Goal: Information Seeking & Learning: Check status

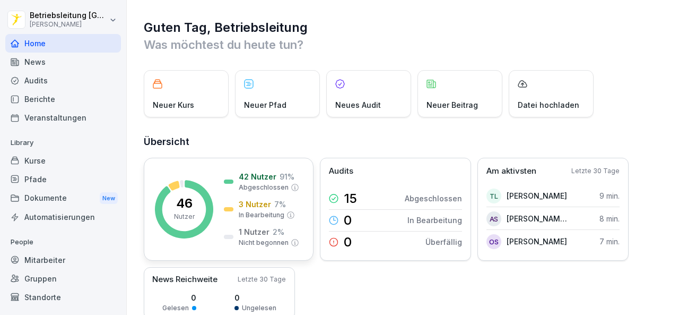
click at [192, 173] on div "46 Nutzer 42 Nutzer 91 % Abgeschlossen 3 Nutzer 7 % In Bearbeitung 1 Nutzer 2 %…" at bounding box center [229, 209] width 170 height 103
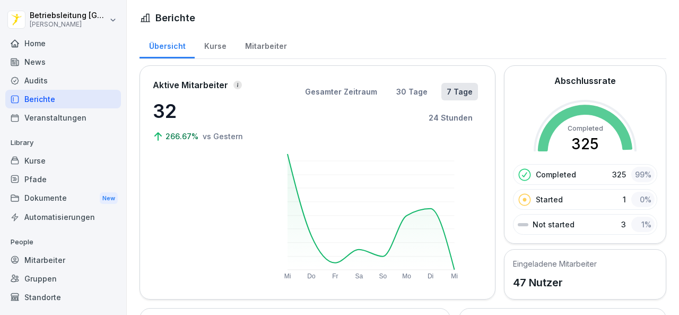
click at [219, 46] on div "Kurse" at bounding box center [215, 44] width 41 height 27
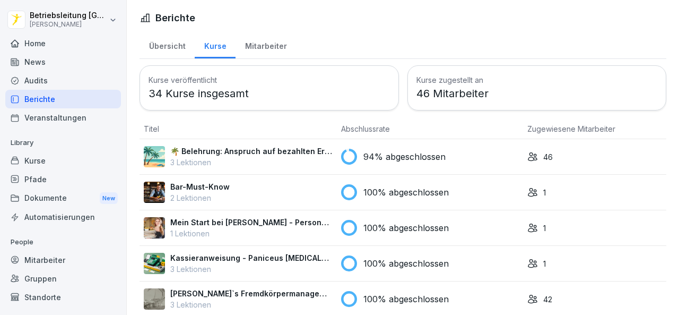
click at [436, 150] on p "94% abgeschlossen" at bounding box center [404, 156] width 82 height 13
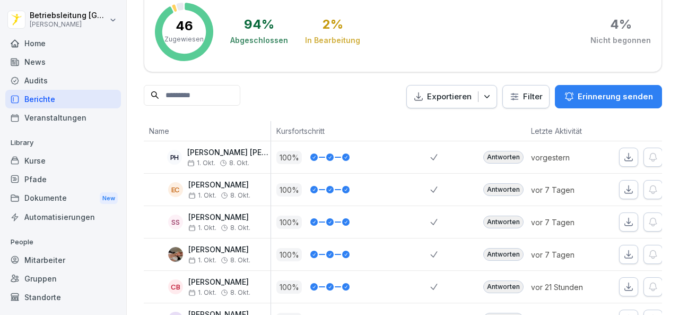
scroll to position [106, 0]
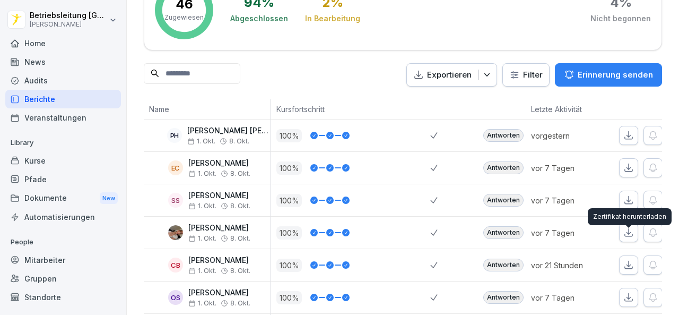
click at [630, 255] on button "button" at bounding box center [628, 264] width 19 height 19
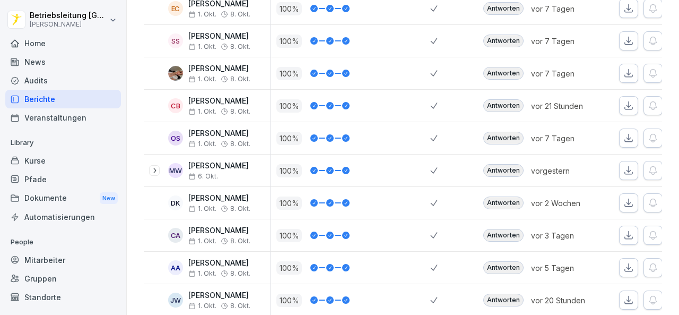
scroll to position [318, 0]
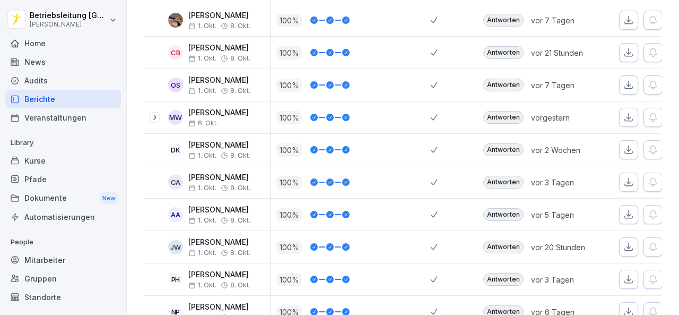
click at [623, 241] on icon "button" at bounding box center [628, 246] width 11 height 11
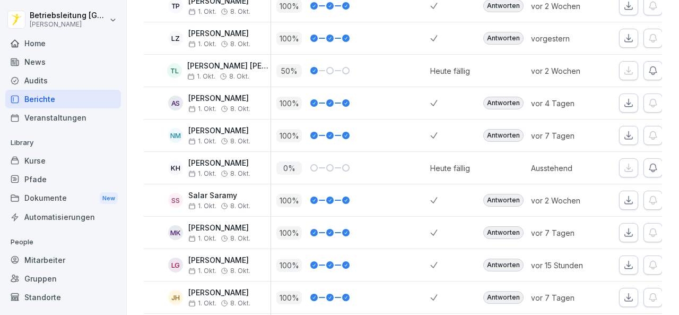
scroll to position [743, 0]
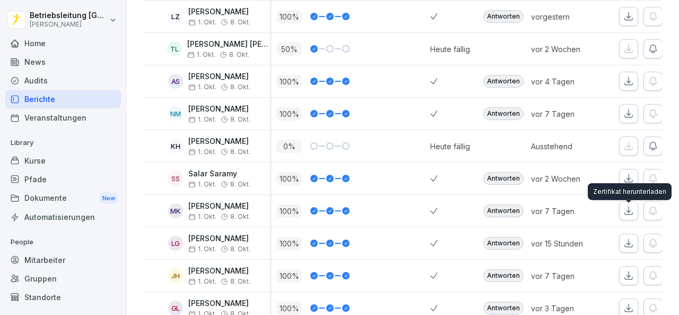
click at [637, 233] on button "button" at bounding box center [628, 242] width 19 height 19
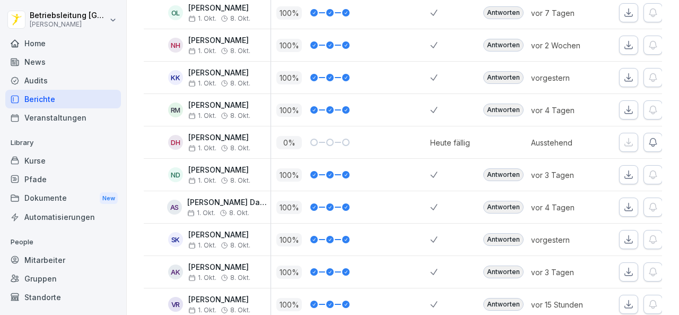
scroll to position [1220, 0]
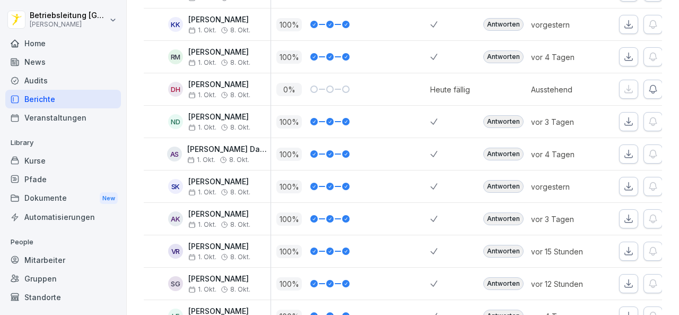
click at [624, 246] on icon "button" at bounding box center [628, 251] width 11 height 11
click at [626, 280] on icon "button" at bounding box center [628, 283] width 7 height 7
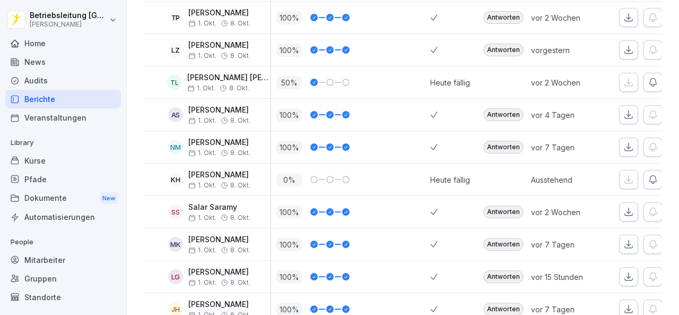
scroll to position [584, 0]
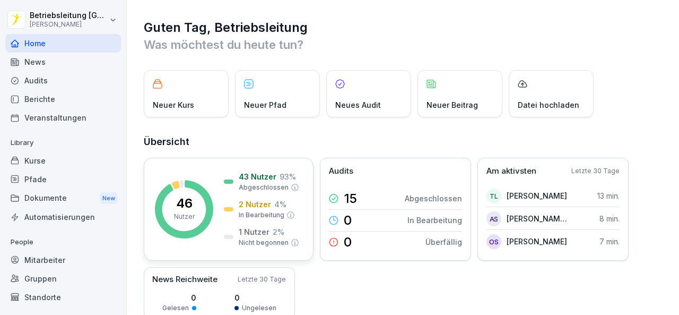
click at [288, 197] on div "43 Nutzer 93 % Abgeschlossen 2 Nutzer 4 % In Bearbeitung 1 Nutzer 2 % Nicht beg…" at bounding box center [261, 209] width 75 height 76
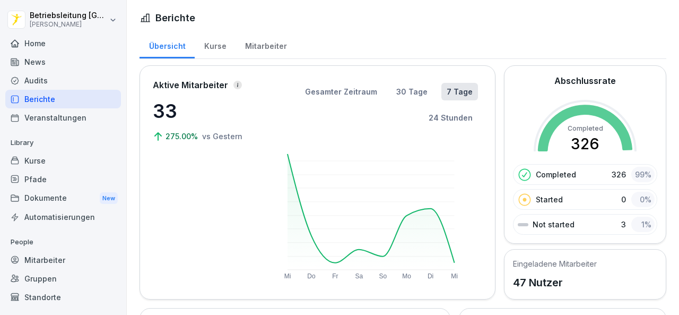
click at [227, 46] on div "Kurse" at bounding box center [215, 44] width 41 height 27
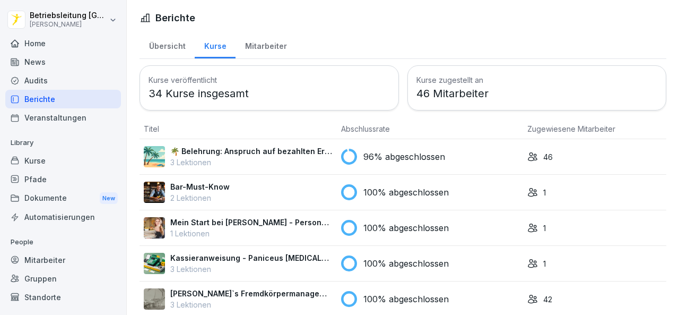
click at [413, 156] on p "96% abgeschlossen" at bounding box center [404, 156] width 82 height 13
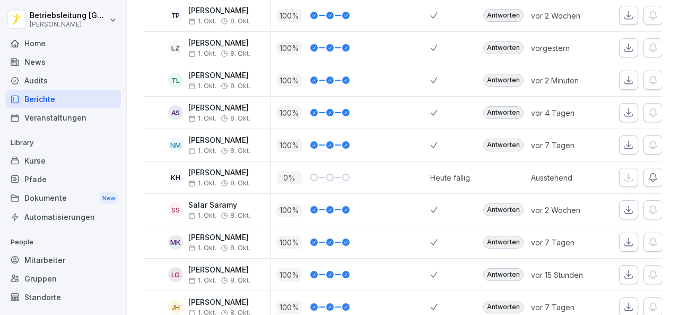
scroll to position [690, 0]
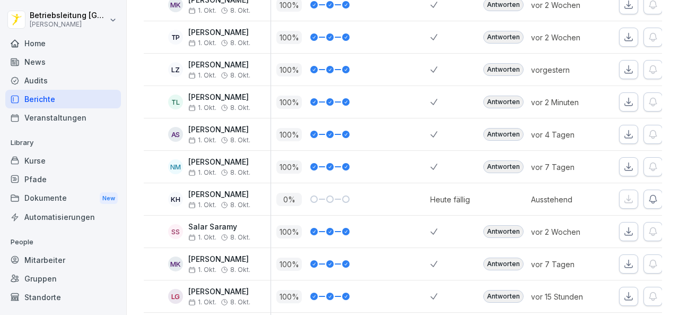
click at [633, 97] on icon "button" at bounding box center [628, 102] width 11 height 11
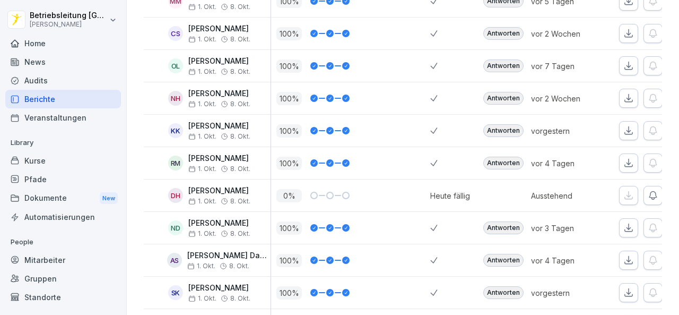
scroll to position [1129, 0]
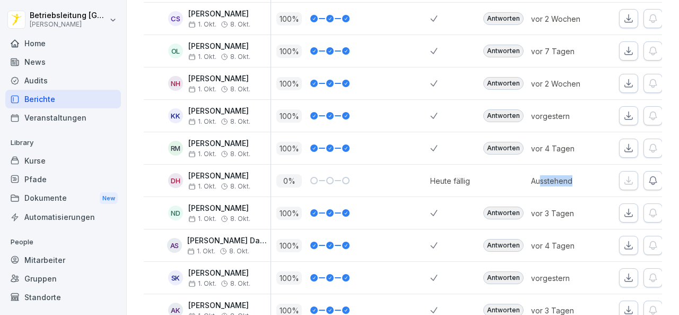
drag, startPoint x: 581, startPoint y: 152, endPoint x: 538, endPoint y: 152, distance: 43.0
click at [538, 175] on p "Ausstehend" at bounding box center [568, 180] width 74 height 11
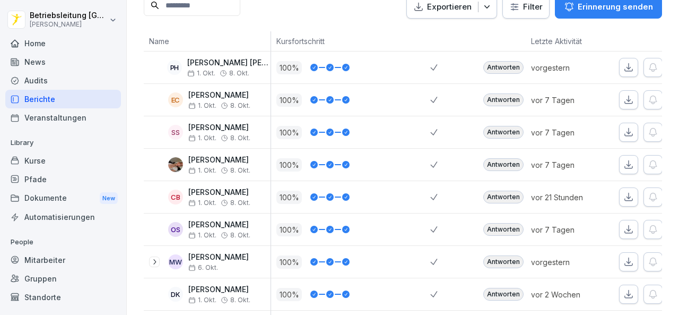
scroll to position [0, 0]
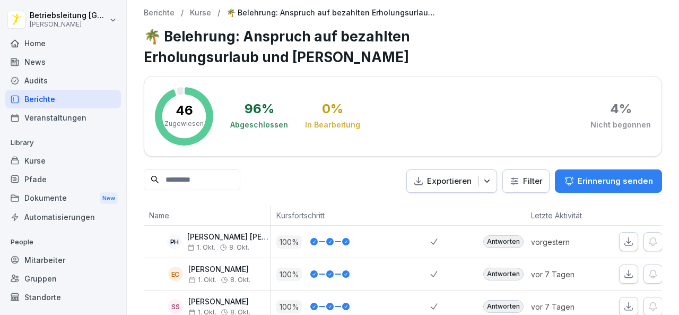
click at [159, 14] on p "Berichte" at bounding box center [159, 12] width 31 height 9
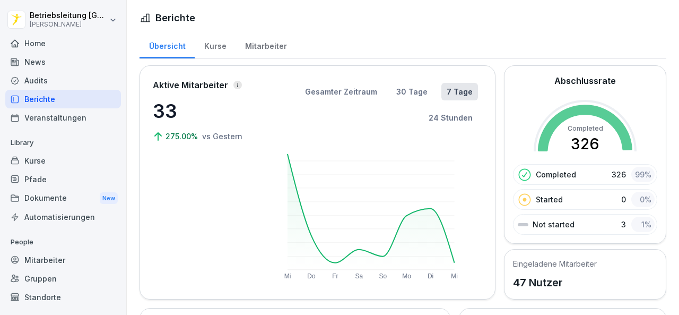
click at [269, 42] on div "Mitarbeiter" at bounding box center [266, 44] width 60 height 27
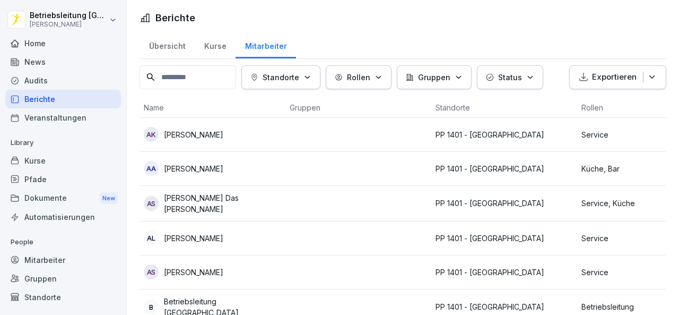
click at [211, 45] on div "Kurse" at bounding box center [215, 44] width 41 height 27
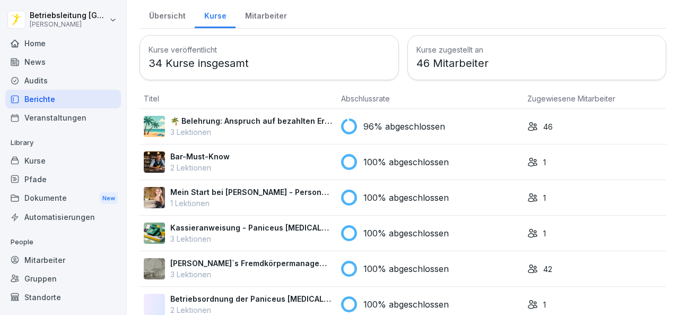
scroll to position [53, 0]
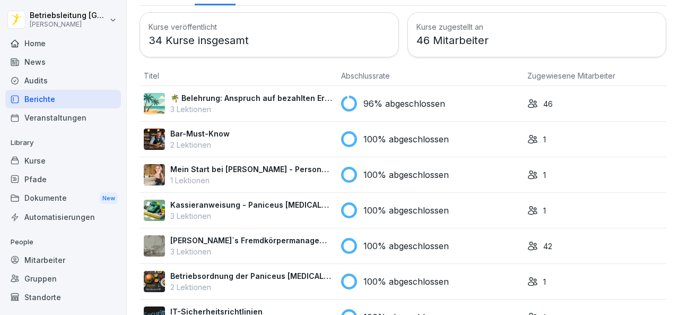
click at [429, 101] on p "96% abgeschlossen" at bounding box center [404, 103] width 82 height 13
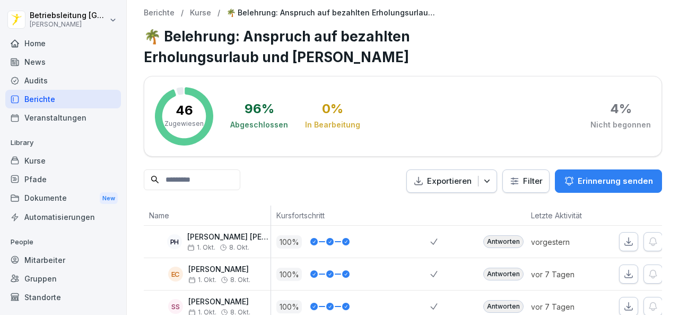
scroll to position [106, 0]
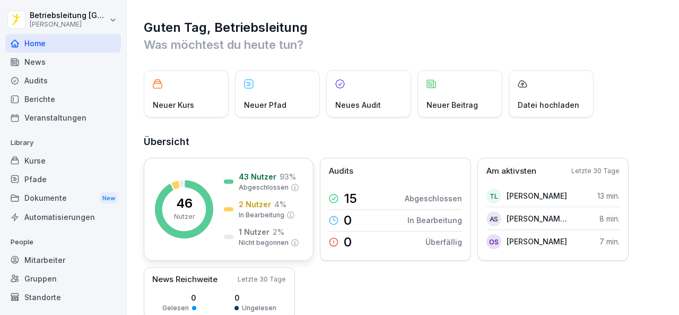
click at [253, 205] on p "2 Nutzer" at bounding box center [255, 203] width 32 height 11
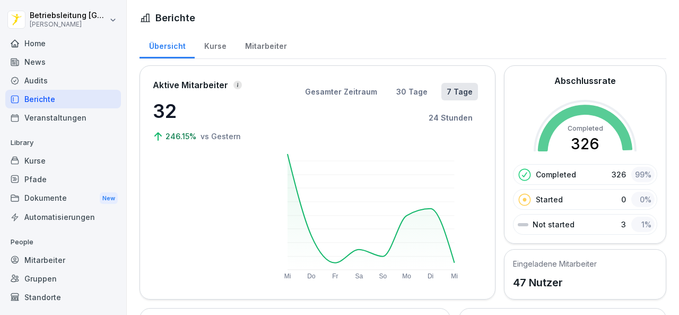
click at [203, 44] on div "Kurse" at bounding box center [215, 44] width 41 height 27
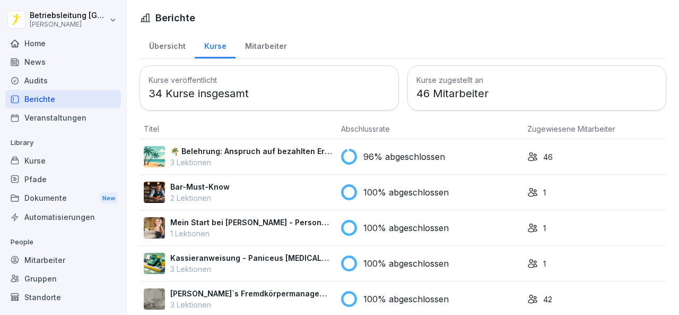
click at [294, 156] on p "3 Lektionen" at bounding box center [251, 161] width 162 height 11
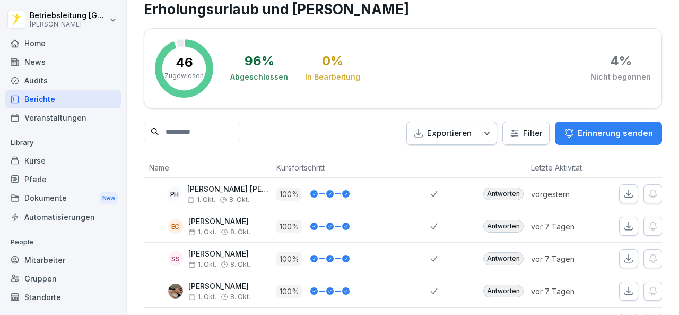
scroll to position [106, 0]
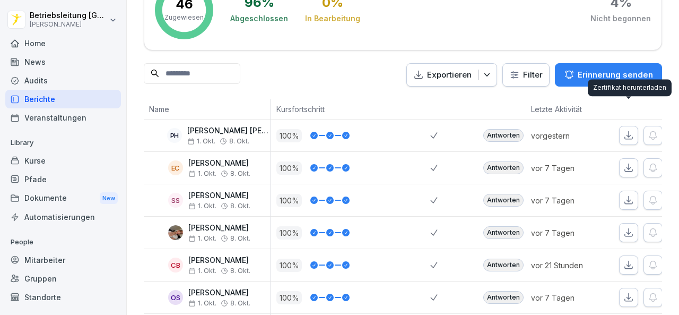
click at [628, 130] on icon "button" at bounding box center [628, 135] width 11 height 11
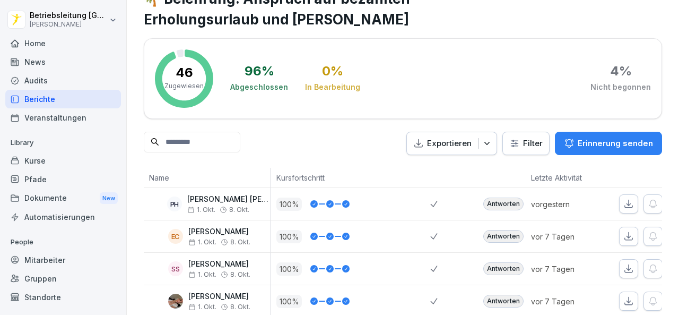
scroll to position [0, 0]
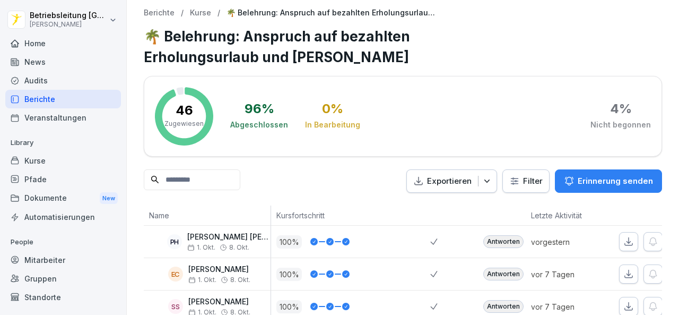
click at [164, 12] on p "Berichte" at bounding box center [159, 12] width 31 height 9
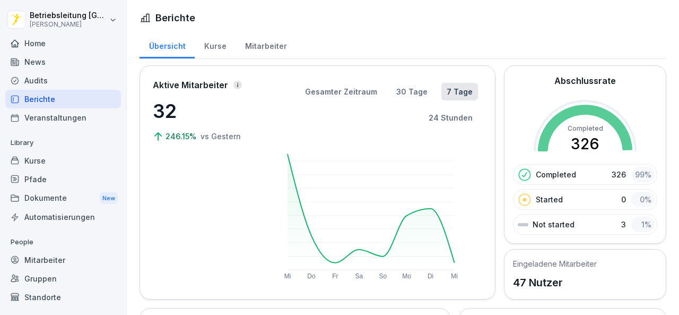
click at [253, 47] on div "Mitarbeiter" at bounding box center [266, 44] width 60 height 27
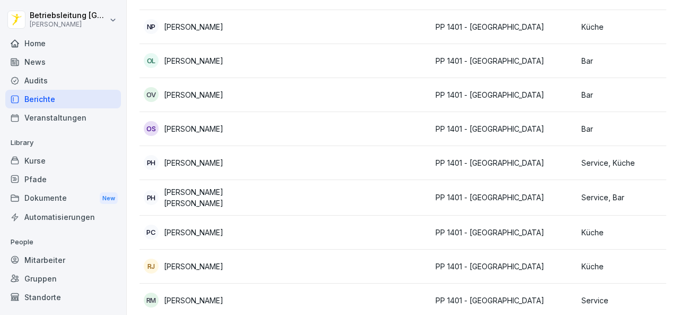
scroll to position [1167, 0]
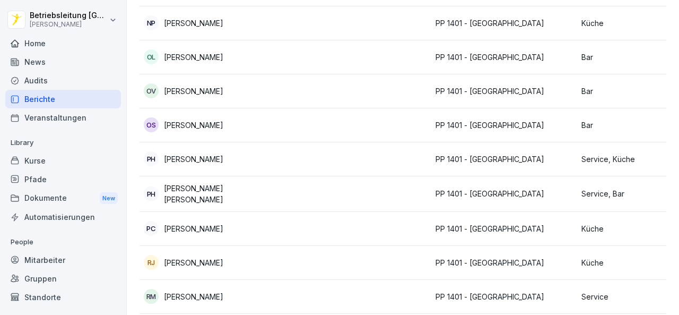
click at [206, 190] on p "[PERSON_NAME] [PERSON_NAME]" at bounding box center [222, 193] width 117 height 22
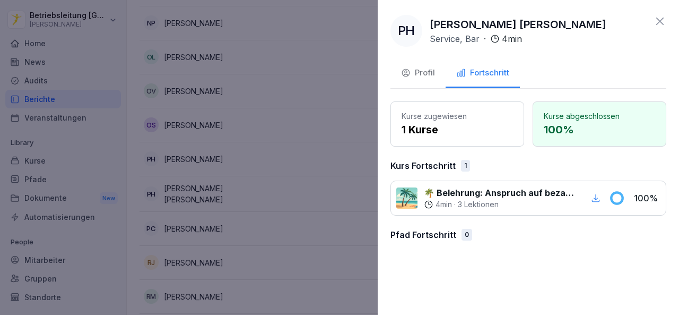
click at [429, 237] on p "Pfad Fortschritt" at bounding box center [423, 234] width 66 height 13
click at [661, 16] on icon at bounding box center [660, 21] width 13 height 13
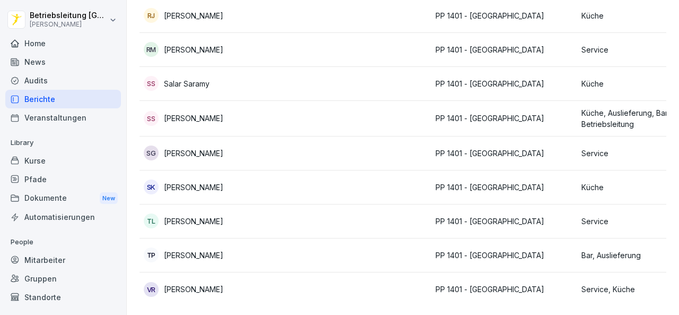
scroll to position [1424, 0]
click at [217, 215] on p "[PERSON_NAME]" at bounding box center [193, 220] width 59 height 11
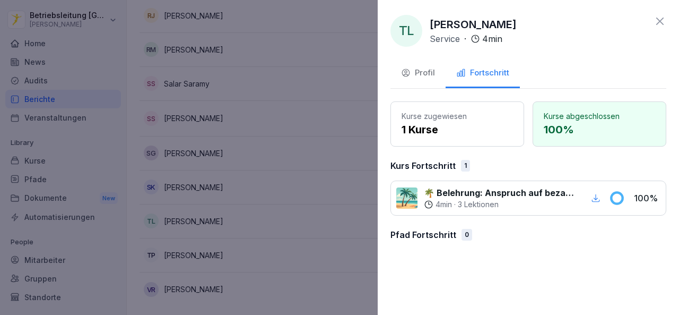
click at [661, 21] on icon at bounding box center [660, 21] width 13 height 13
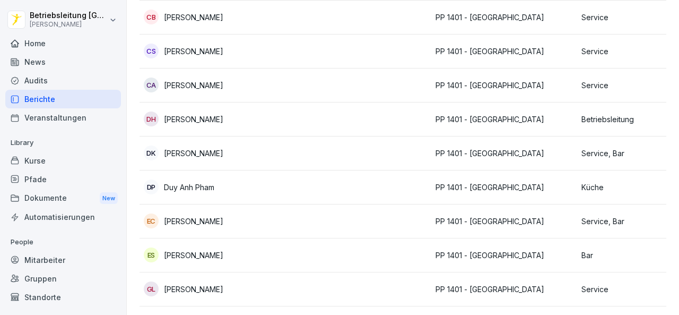
scroll to position [0, 0]
